Goal: Transaction & Acquisition: Purchase product/service

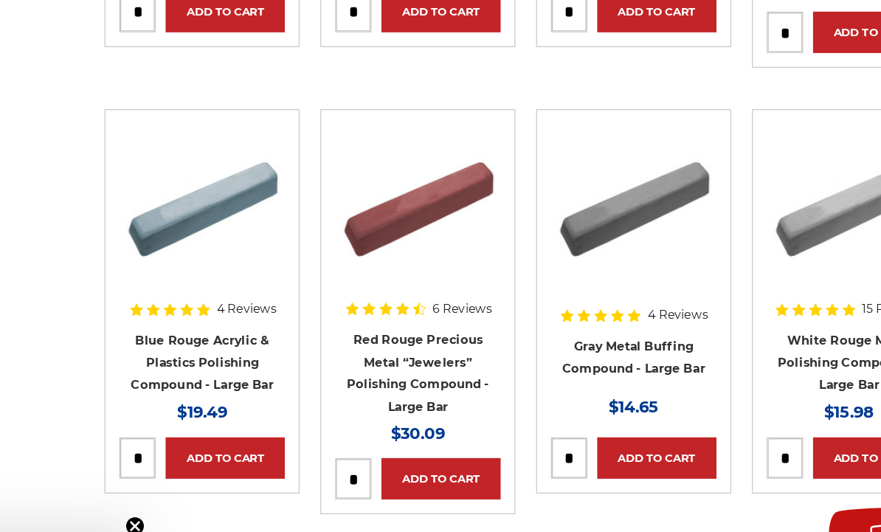
scroll to position [484, 0]
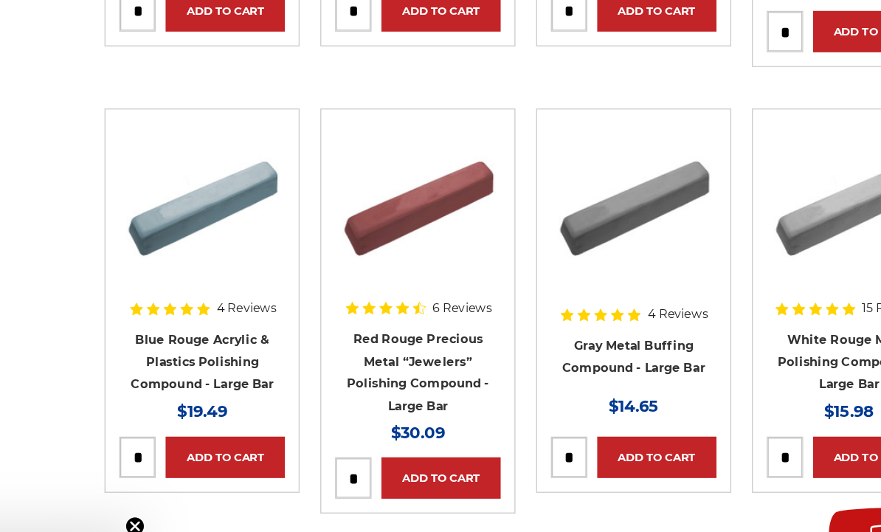
click at [252, 424] on link "Add to Cart" at bounding box center [296, 439] width 89 height 31
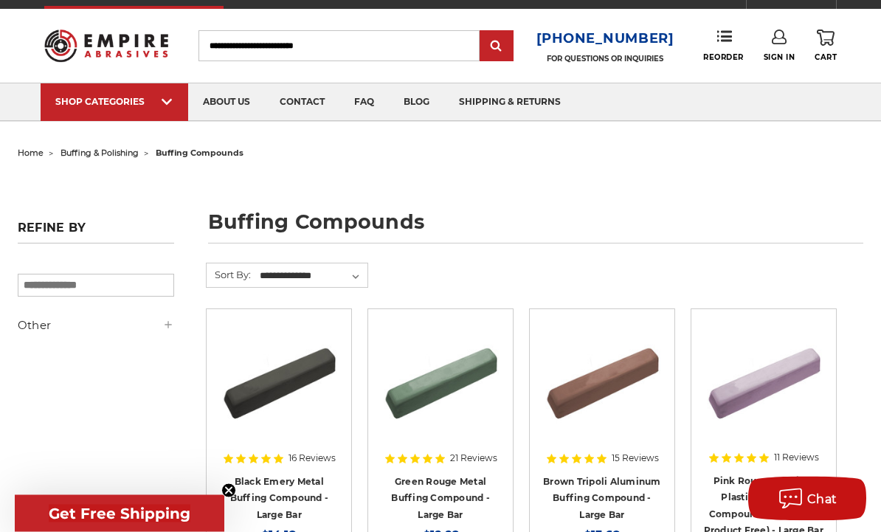
scroll to position [0, 0]
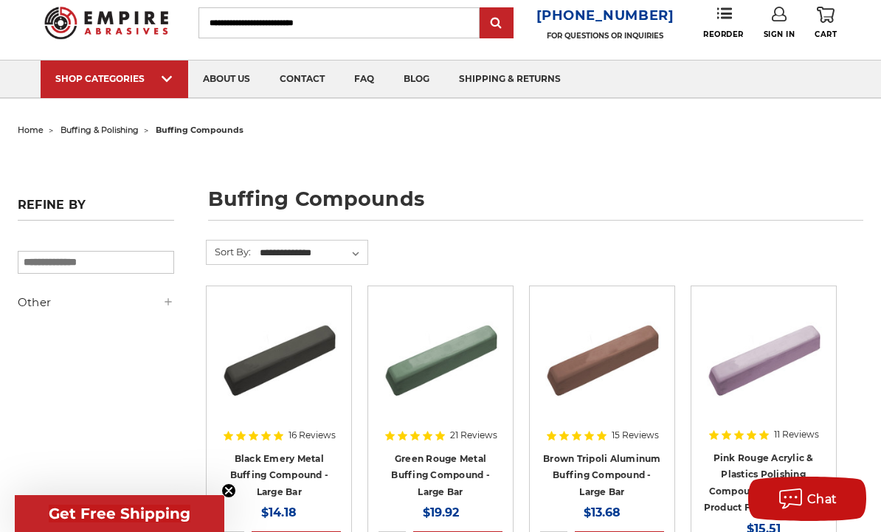
click at [42, 312] on h5 "Other" at bounding box center [96, 303] width 157 height 18
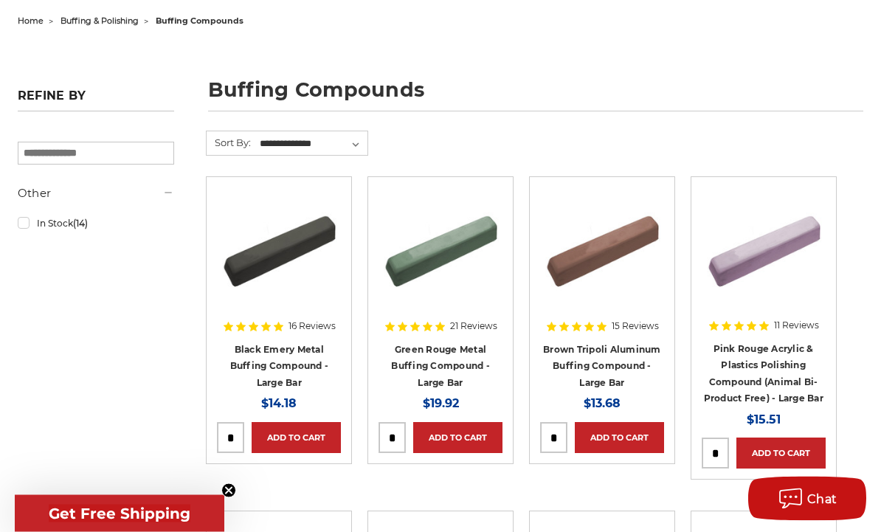
scroll to position [151, 0]
click at [790, 448] on link "Add to Cart" at bounding box center [781, 453] width 89 height 31
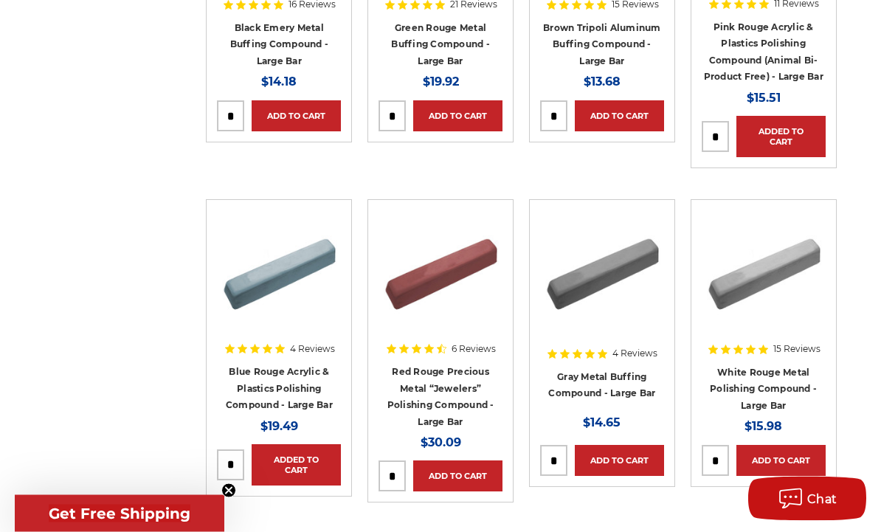
scroll to position [474, 0]
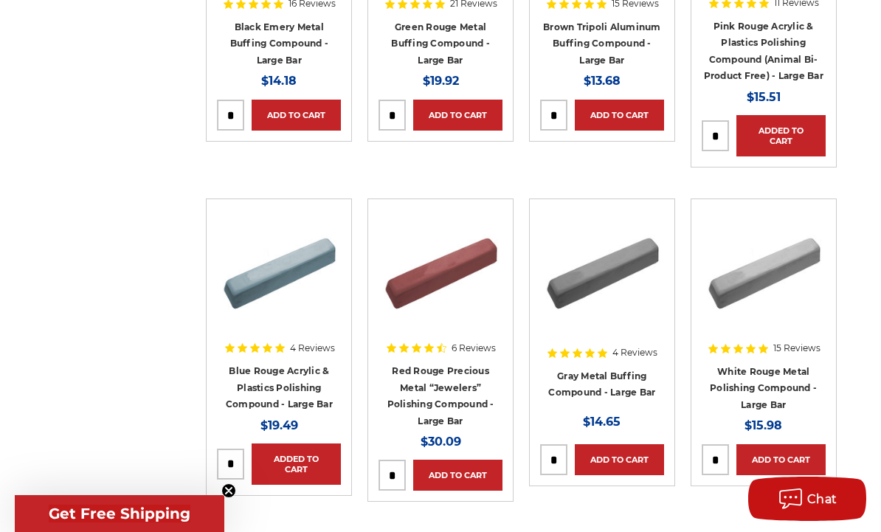
click at [301, 458] on link "Added to Cart" at bounding box center [296, 464] width 89 height 41
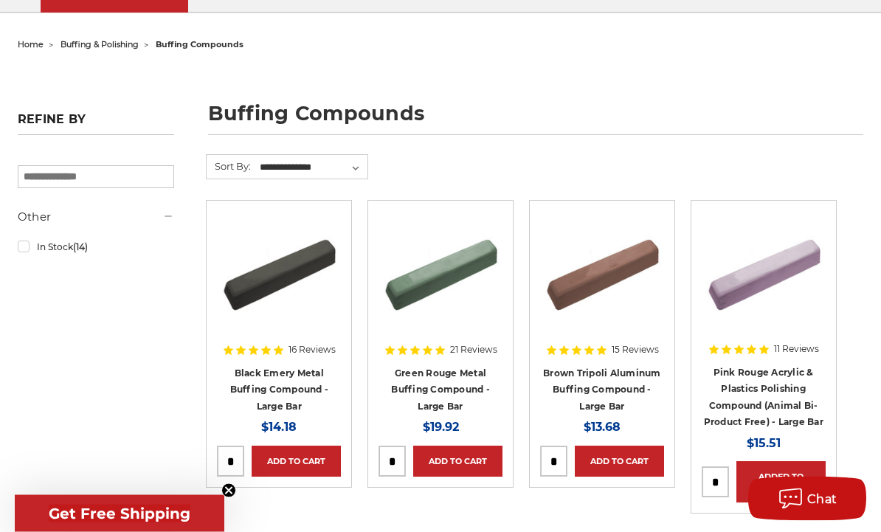
scroll to position [0, 0]
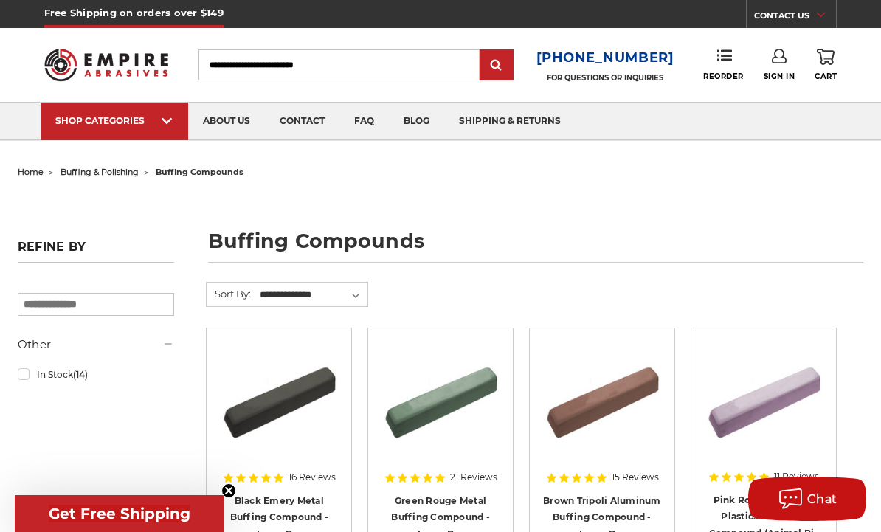
click at [99, 173] on span "buffing & polishing" at bounding box center [100, 172] width 78 height 10
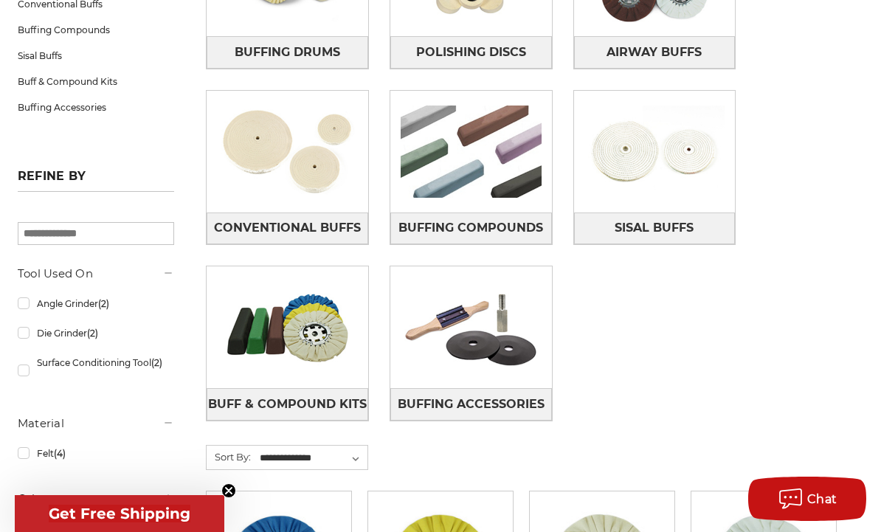
scroll to position [376, 0]
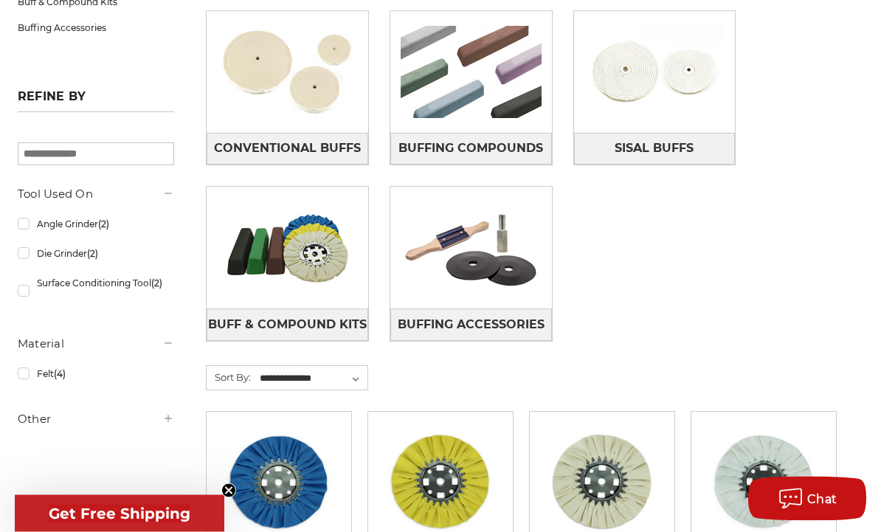
click at [18, 296] on link "Surface Conditioning Tool (2)" at bounding box center [96, 291] width 157 height 41
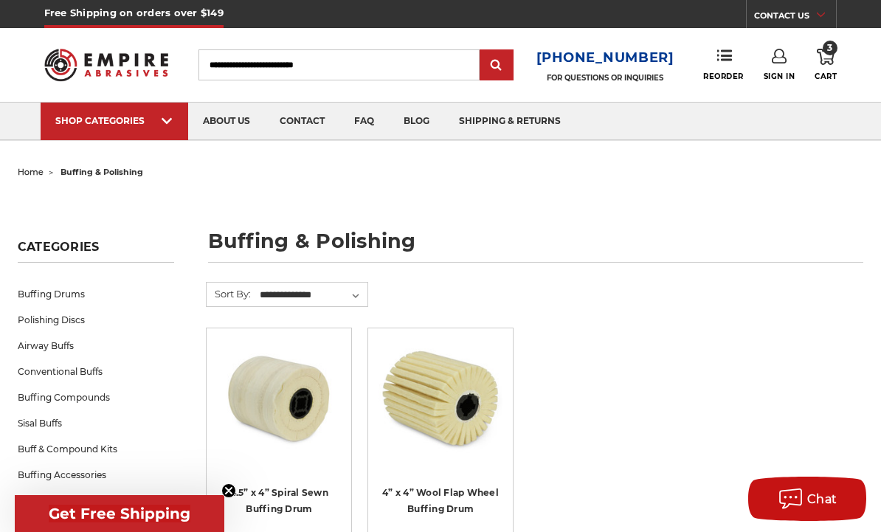
click at [45, 325] on link "Polishing Discs" at bounding box center [96, 320] width 157 height 26
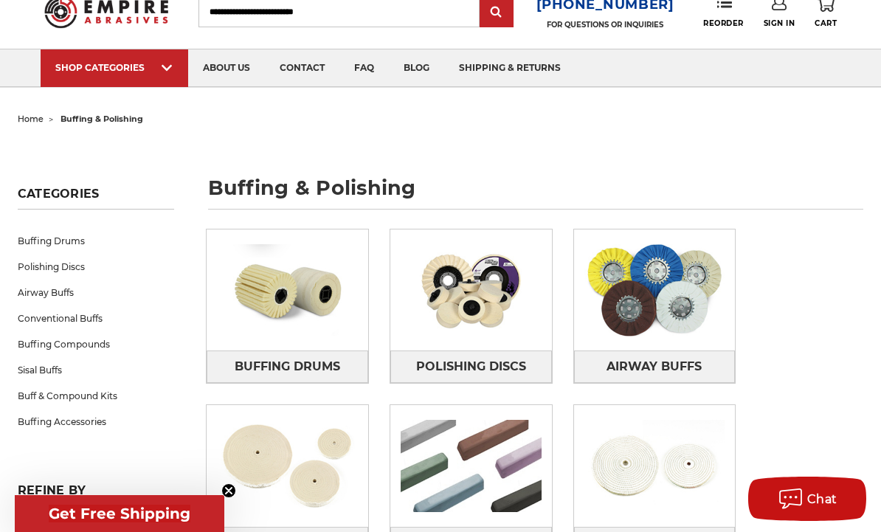
click at [63, 425] on link "Buffing Accessories" at bounding box center [96, 422] width 157 height 26
